Goal: Task Accomplishment & Management: Manage account settings

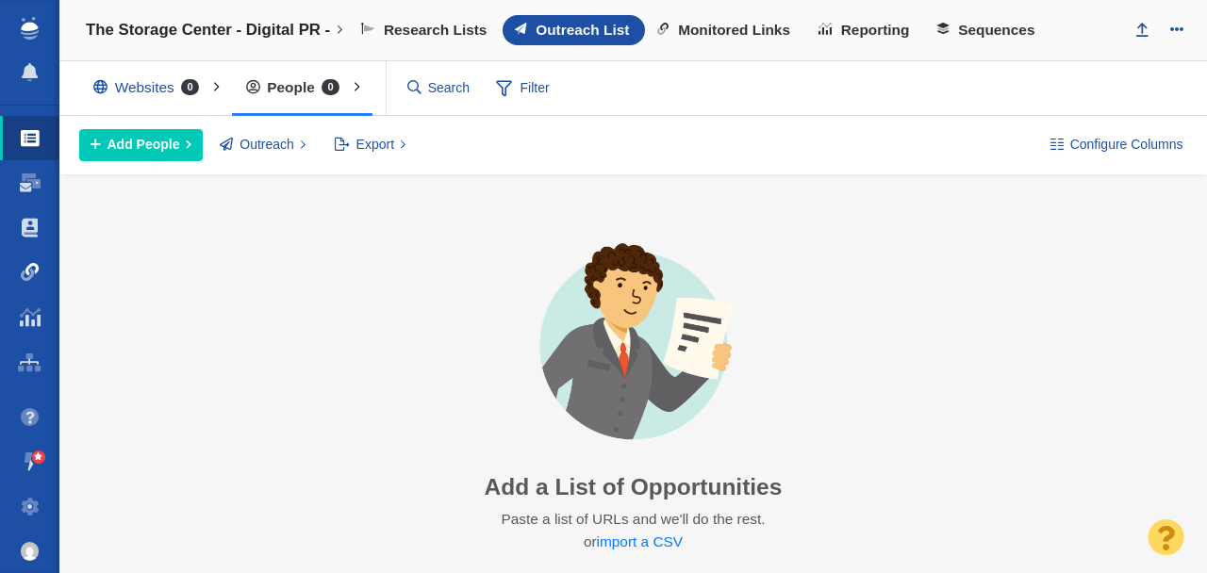
click at [35, 264] on span at bounding box center [30, 272] width 19 height 19
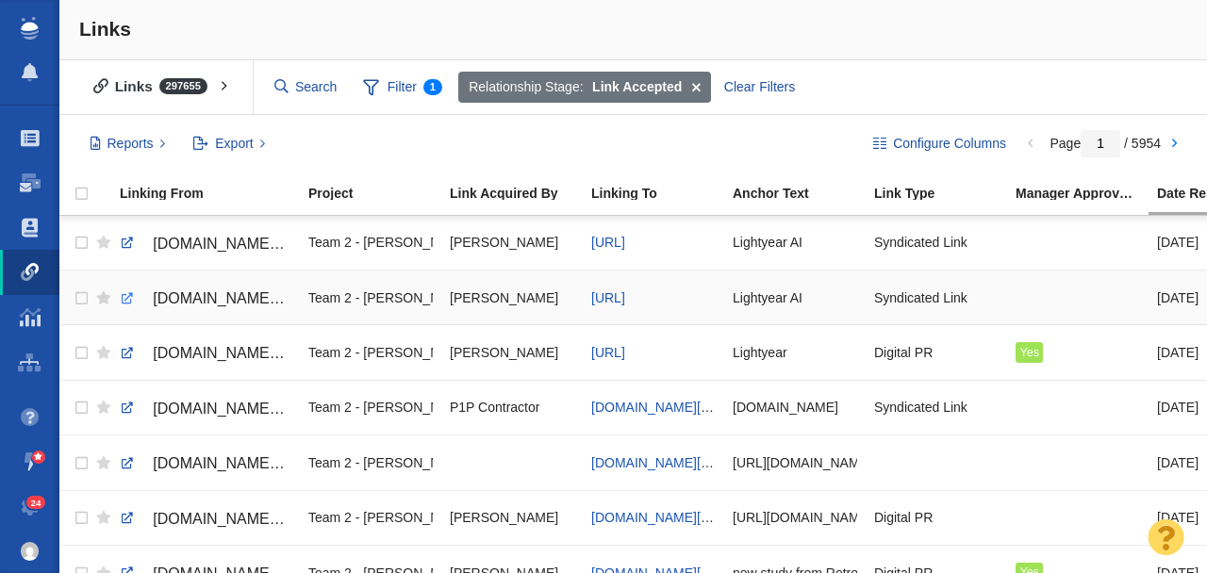
click at [122, 298] on link at bounding box center [127, 298] width 17 height 17
click at [124, 244] on link at bounding box center [127, 243] width 17 height 17
checkbox input "true"
click at [81, 242] on input "checkbox" at bounding box center [79, 242] width 28 height 41
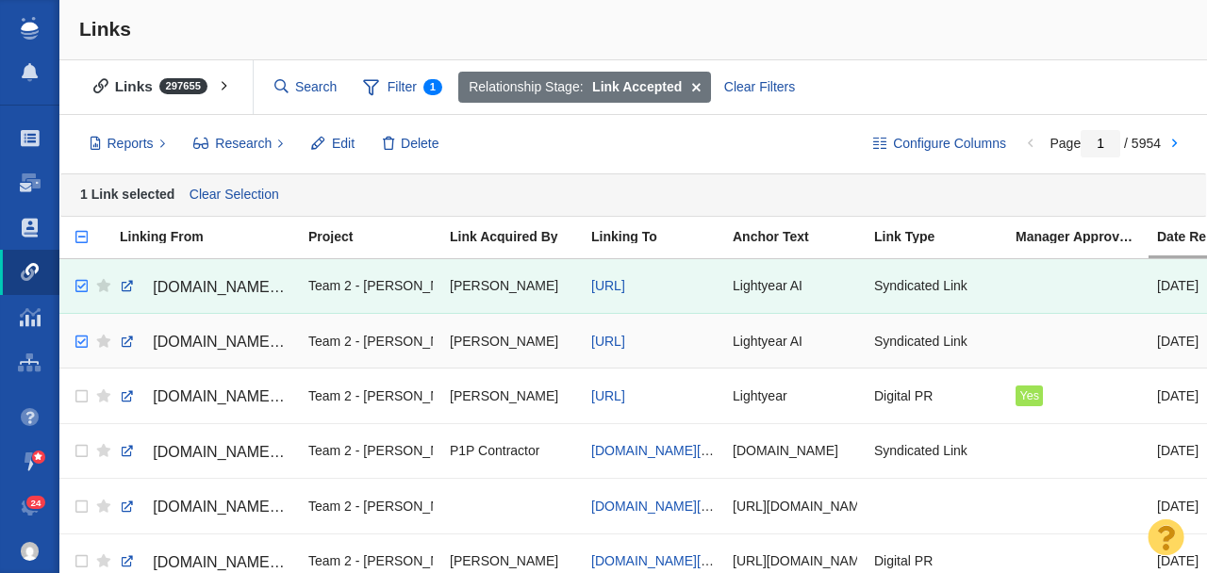
checkbox input "true"
click at [82, 340] on input "checkbox" at bounding box center [79, 341] width 28 height 41
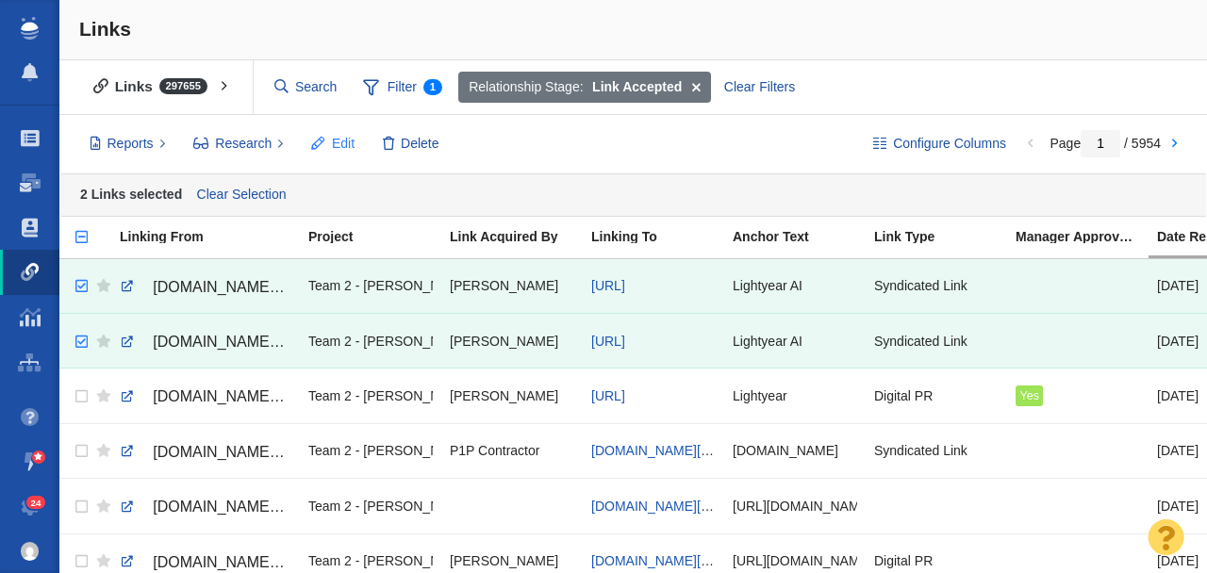
click at [336, 146] on span "Edit" at bounding box center [343, 144] width 23 height 20
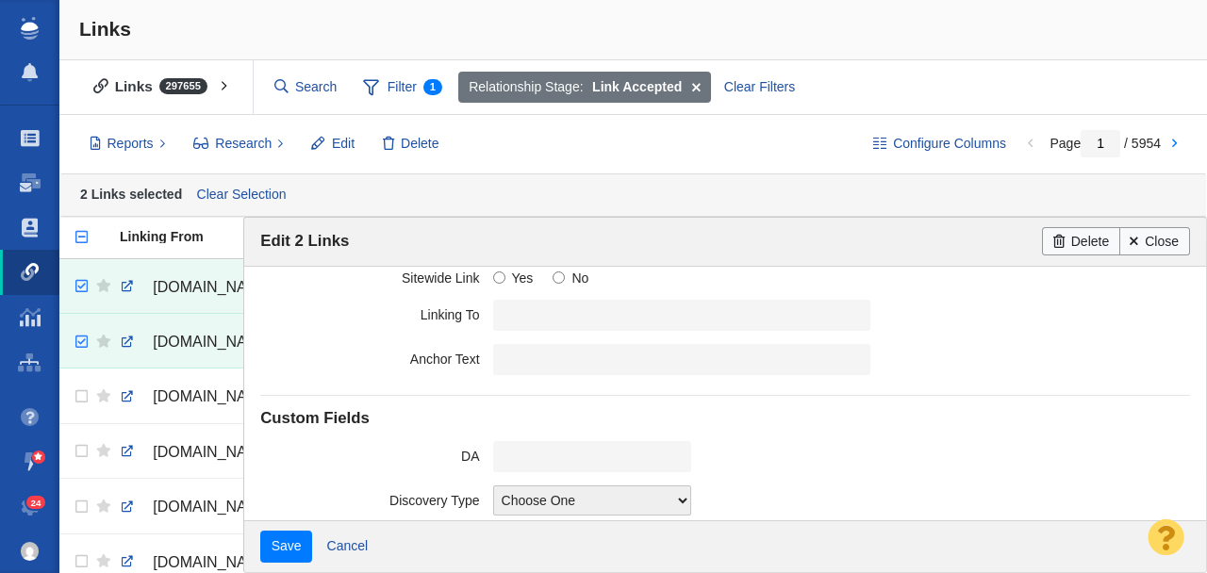
scroll to position [522, 0]
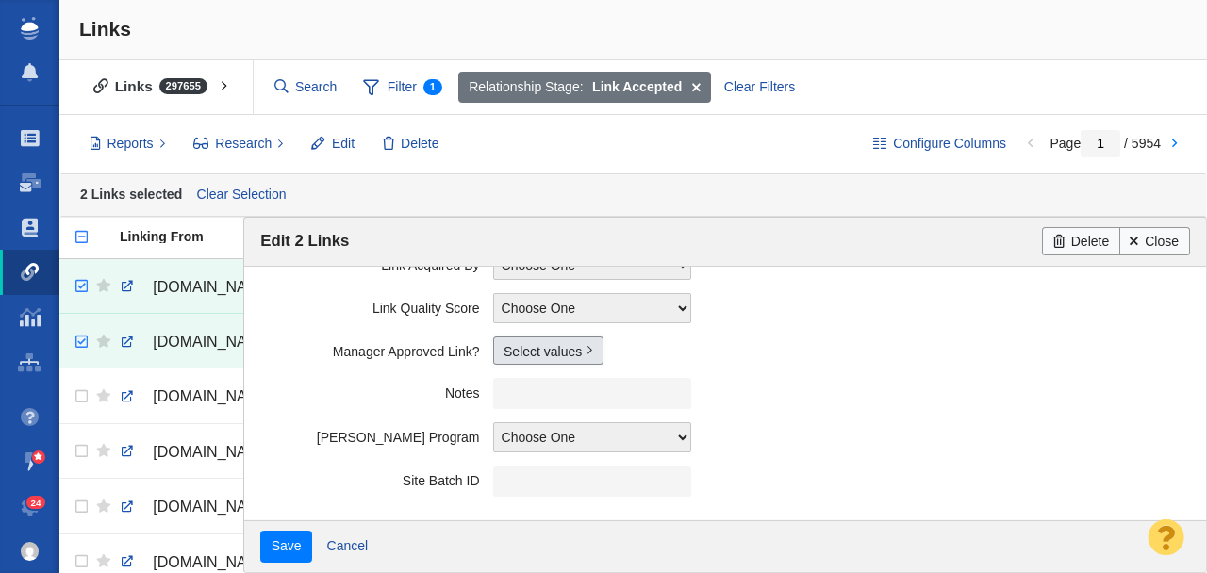
click at [533, 347] on link "Select values" at bounding box center [548, 351] width 110 height 28
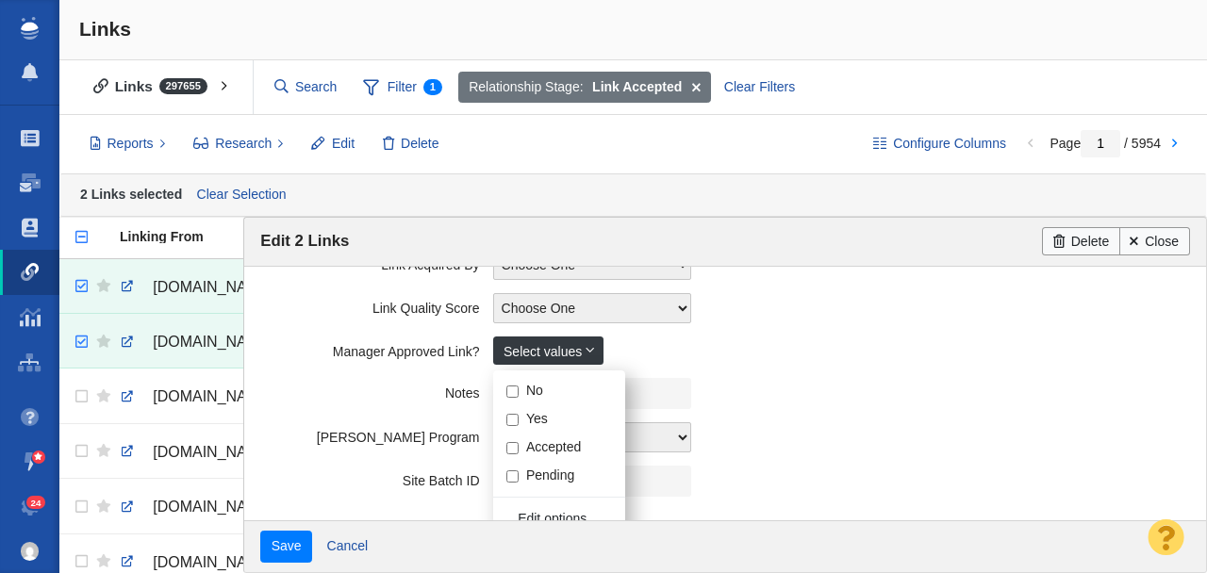
click at [512, 421] on input "Yes" at bounding box center [512, 420] width 12 height 12
checkbox input "true"
click at [361, 391] on label "Notes" at bounding box center [376, 390] width 232 height 24
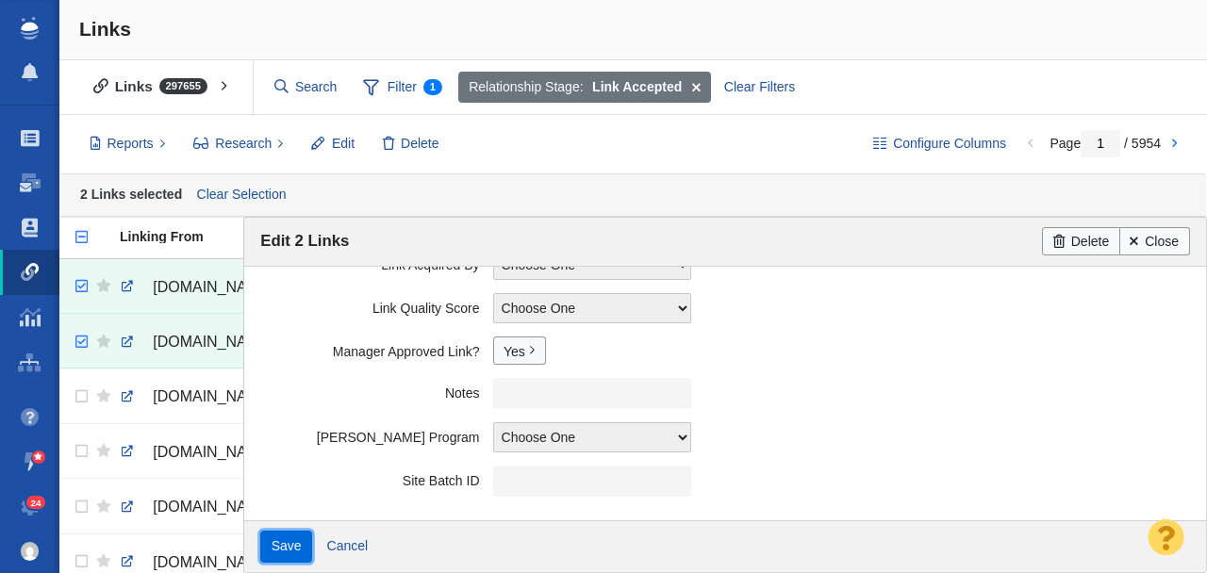
click at [277, 552] on input "Save" at bounding box center [286, 547] width 52 height 32
